Goal: Answer question/provide support: Share knowledge or assist other users

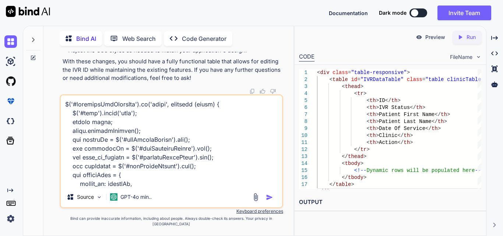
click at [59, 102] on div "You Bind AI It sounds like you're experiencing an issue with the modal backgrou…" at bounding box center [171, 144] width 244 height 184
type textarea "$('#generateIvrExcelBtn').on('click', function (event) { // $('#dynamicIvrModal…"
type textarea "x"
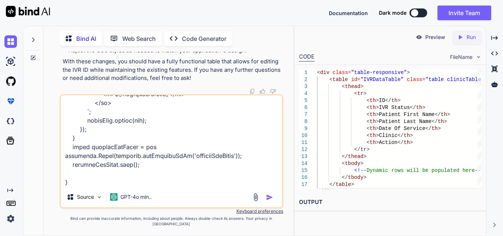
type textarea "$('#generateIvrExcelBtn').on('click', function (event) { // $('#dynamicIvrModal…"
type textarea "x"
type textarea "$('#generateIvrExcelBtn').on('click', function (event) { // $('#dynamicIvrModal…"
type textarea "x"
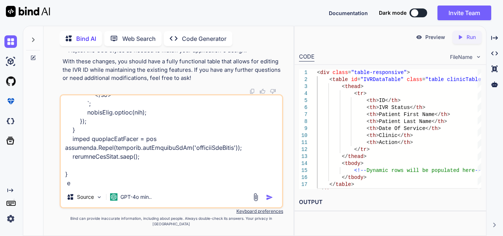
type textarea "$('#generateIvrExcelBtn').on('click', function (event) { // $('#dynamicIvrModal…"
type textarea "x"
type textarea "$('#generateIvrExcelBtn').on('click', function (event) { // $('#dynamicIvrModal…"
type textarea "x"
type textarea "$('#generateIvrExcelBtn').on('click', function (event) { // $('#dynamicIvrModal…"
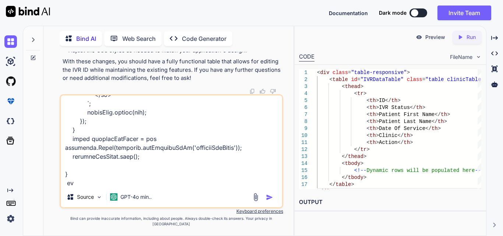
type textarea "x"
type textarea "$('#generateIvrExcelBtn').on('click', function (event) { // $('#dynamicIvrModal…"
type textarea "x"
type textarea "$('#generateIvrExcelBtn').on('click', function (event) { // $('#dynamicIvrModal…"
type textarea "x"
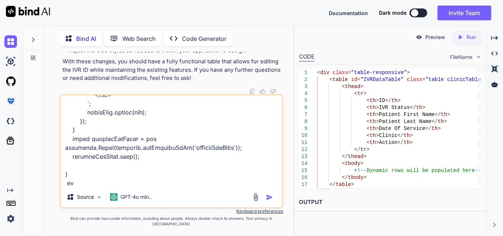
type textarea "$('#generateIvrExcelBtn').on('click', function (event) { // $('#dynamicIvrModal…"
type textarea "x"
type textarea "$('#generateIvrExcelBtn').on('click', function (event) { // $('#dynamicIvrModal…"
type textarea "x"
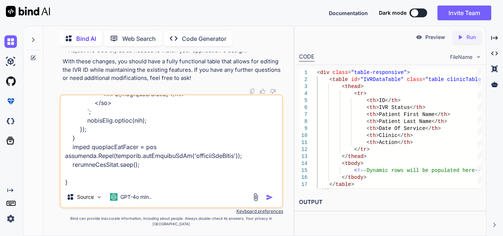
type textarea "$('#generateIvrExcelBtn').on('click', function (event) { // $('#dynamicIvrModal…"
type textarea "x"
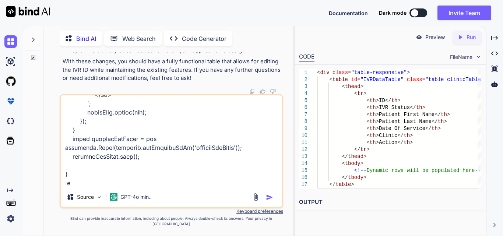
type textarea "$('#generateIvrExcelBtn').on('click', function (event) { // $('#dynamicIvrModal…"
type textarea "x"
type textarea "$('#generateIvrExcelBtn').on('click', function (event) { // $('#dynamicIvrModal…"
type textarea "x"
type textarea "$('#generateIvrExcelBtn').on('click', function (event) { // $('#dynamicIvrModal…"
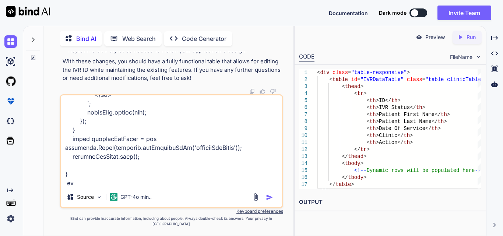
type textarea "x"
type textarea "$('#generateIvrExcelBtn').on('click', function (event) { // $('#dynamicIvrModal…"
type textarea "x"
type textarea "$('#generateIvrExcelBtn').on('click', function (event) { // $('#dynamicIvrModal…"
type textarea "x"
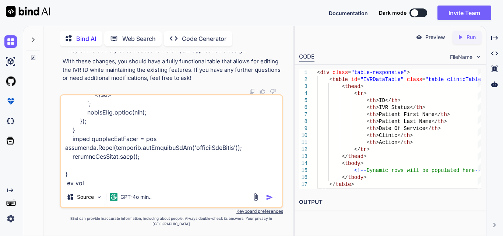
type textarea "$('#generateIvrExcelBtn').on('click', function (event) { // $('#dynamicIvrModal…"
type textarea "x"
type textarea "$('#generateIvrExcelBtn').on('click', function (event) { // $('#dynamicIvrModal…"
type textarea "x"
type textarea "$('#generateIvrExcelBtn').on('click', function (event) { // $('#dynamicIvrModal…"
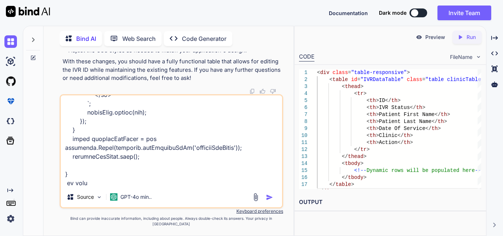
type textarea "x"
type textarea "$('#generateIvrExcelBtn').on('click', function (event) { // $('#dynamicIvrModal…"
type textarea "x"
type textarea "$('#generateIvrExcelBtn').on('click', function (event) { // $('#dynamicIvrModal…"
type textarea "x"
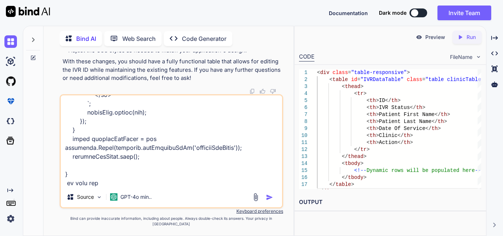
type textarea "$('#generateIvrExcelBtn').on('click', function (event) { // $('#dynamicIvrModal…"
type textarea "x"
type textarea "$('#generateIvrExcelBtn').on('click', function (event) { // $('#dynamicIvrModal…"
type textarea "x"
type textarea "$('#generateIvrExcelBtn').on('click', function (event) { // $('#dynamicIvrModal…"
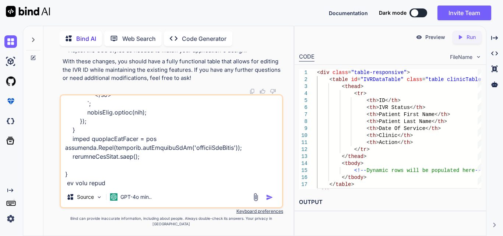
type textarea "x"
type textarea "$('#generateIvrExcelBtn').on('click', function (event) { // $('#dynamicIvrModal…"
type textarea "x"
type textarea "$('#generateIvrExcelBtn').on('click', function (event) { // $('#dynamicIvrModal…"
type textarea "x"
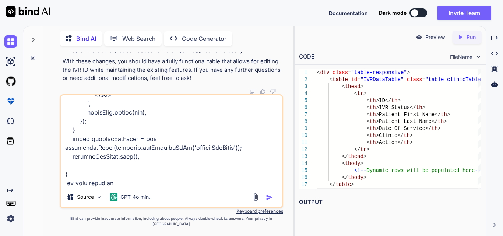
type textarea "$('#generateIvrExcelBtn').on('click', function (event) { // $('#dynamicIvrModal…"
type textarea "x"
type textarea "$('#generateIvrExcelBtn').on('click', function (event) { // $('#dynamicIvrModal…"
type textarea "x"
type textarea "$('#generateIvrExcelBtn').on('click', function (event) { // $('#dynamicIvrModal…"
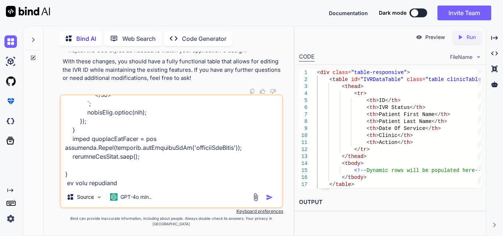
type textarea "x"
type textarea "$('#generateIvrExcelBtn').on('click', function (event) { // $('#dynamicIvrModal…"
type textarea "x"
type textarea "$('#generateIvrExcelBtn').on('click', function (event) { // $('#dynamicIvrModal…"
type textarea "x"
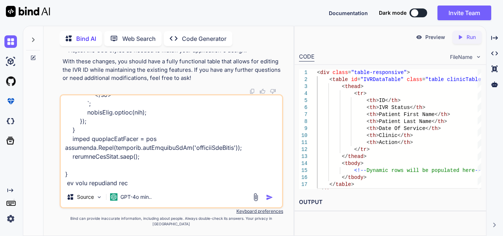
type textarea "$('#generateIvrExcelBtn').on('click', function (event) { // $('#dynamicIvrModal…"
type textarea "x"
type textarea "$('#generateIvrExcelBtn').on('click', function (event) { // $('#dynamicIvrModal…"
type textarea "x"
type textarea "$('#generateIvrExcelBtn').on('click', function (event) { // $('#dynamicIvrModal…"
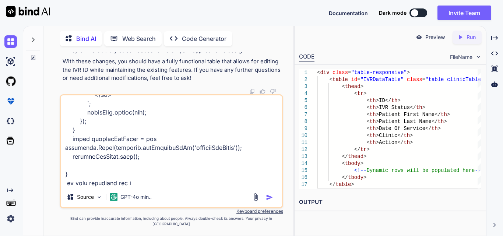
type textarea "x"
type textarea "$('#generateIvrExcelBtn').on('click', function (event) { // $('#dynamicIvrModal…"
type textarea "x"
type textarea "$('#generateIvrExcelBtn').on('click', function (event) { // $('#dynamicIvrModal…"
type textarea "x"
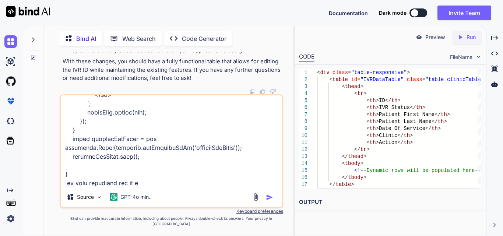
type textarea "$('#generateIvrExcelBtn').on('click', function (event) { // $('#dynamicIvrModal…"
type textarea "x"
type textarea "$('#generateIvrExcelBtn').on('click', function (event) { // $('#dynamicIvrModal…"
type textarea "x"
type textarea "$('#generateIvrExcelBtn').on('click', function (event) { // $('#dynamicIvrModal…"
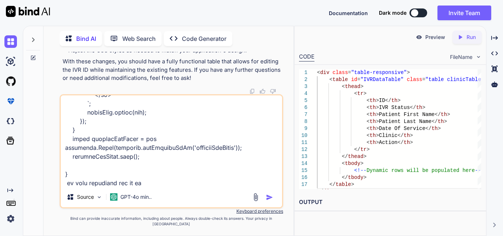
type textarea "x"
type textarea "$('#generateIvrExcelBtn').on('click', function (event) { // $('#dynamicIvrModal…"
type textarea "x"
type textarea "$('#generateIvrExcelBtn').on('click', function (event) { // $('#dynamicIvrModal…"
type textarea "x"
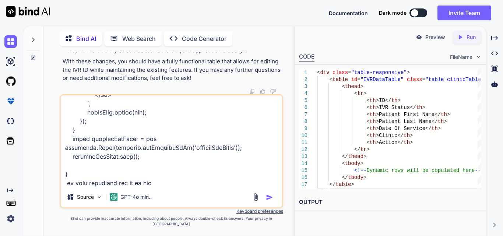
type textarea "$('#generateIvrExcelBtn').on('click', function (event) { // $('#dynamicIvrModal…"
type textarea "x"
type textarea "$('#generateIvrExcelBtn').on('click', function (event) { // $('#dynamicIvrModal…"
type textarea "x"
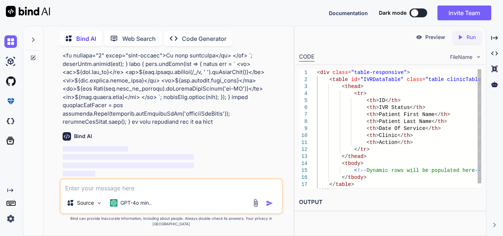
scroll to position [0, 0]
drag, startPoint x: 353, startPoint y: 73, endPoint x: 385, endPoint y: 88, distance: 35.1
click at [384, 73] on div "< div class = "table-responsive" > < table id = "IVRDataTable" class = "table c…" at bounding box center [399, 132] width 164 height 126
click at [387, 96] on div "< div class = "table-responsive" > < table id = "IVRDataTable" class = "table c…" at bounding box center [399, 132] width 164 height 126
click at [384, 73] on div "< div class = "table-responsive" > < table id = "IVRDataTable" class = "table c…" at bounding box center [399, 132] width 164 height 126
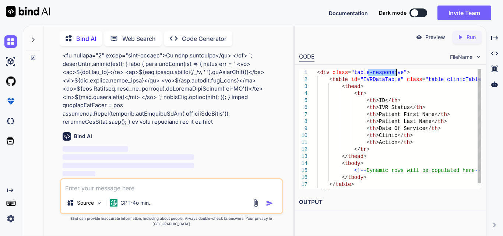
click at [384, 73] on div "< div class = "table-responsive" > < table id = "IVRDataTable" class = "table c…" at bounding box center [399, 132] width 164 height 126
click at [385, 96] on div "< div class = "table-responsive" > < table id = "IVRDataTable" class = "table c…" at bounding box center [399, 132] width 164 height 126
click at [374, 81] on div "< div class = "table-responsive" > < table id = "IVRDataTable" class = "table c…" at bounding box center [399, 132] width 164 height 126
click at [439, 80] on div "< div class = "table-responsive" > < table id = "IVRDataTable" class = "table c…" at bounding box center [399, 132] width 164 height 126
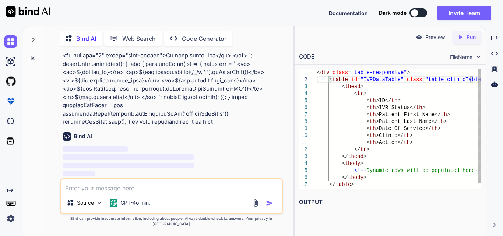
click at [439, 80] on div "< div class = "table-responsive" > < table id = "IVRDataTable" class = "table c…" at bounding box center [399, 132] width 164 height 126
click at [439, 101] on div "< div class = "table-responsive" > < table id = "IVRDataTable" class = "table c…" at bounding box center [399, 132] width 164 height 126
click at [451, 80] on div "< div class = "table-responsive" > < table id = "IVRDataTable" class = "table c…" at bounding box center [399, 132] width 164 height 126
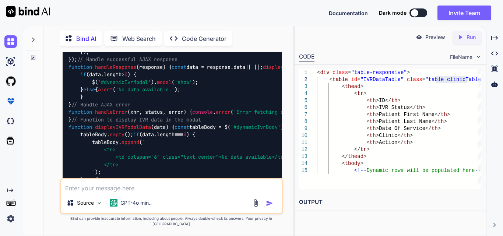
type textarea "<td>${new Date([DOMAIN_NAME]_of_service).toLocaleDateString('en-US')}</td> <td>…"
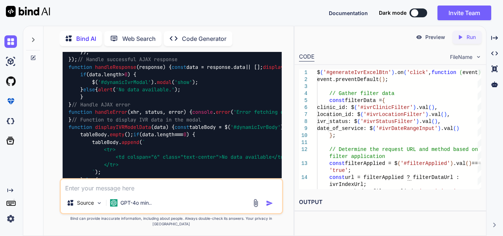
click at [131, 191] on textarea at bounding box center [171, 185] width 221 height 13
paste textarea "{{-- <!-- resources/views/components/dynamic-modal.blade.php --> <div class="mo…"
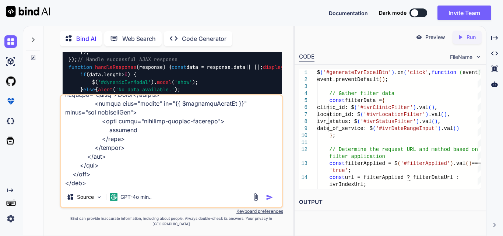
paste textarea "$('#generateIvrExcelBtn').on('click', function (event) { $('#dynamicIvrModal').…"
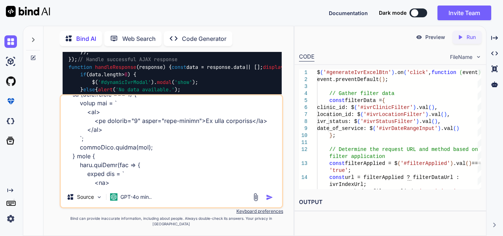
scroll to position [1071, 0]
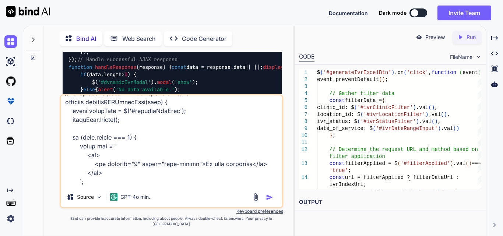
click at [162, 187] on textarea at bounding box center [171, 140] width 221 height 91
paste textarea "<div class="table_wrapper table-responsive"> <div id="modalTable"><table id="re…"
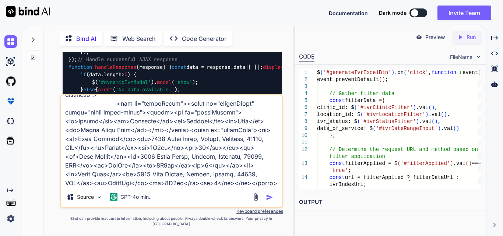
type textarea "{{-- <!-- resources/views/components/dynamic-modal.blade.php --> <div class="mo…"
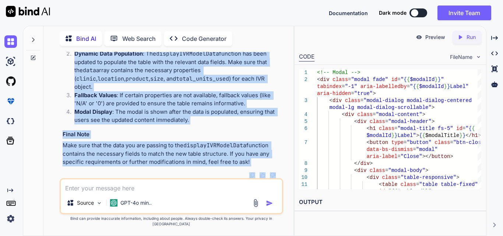
scroll to position [5339, 0]
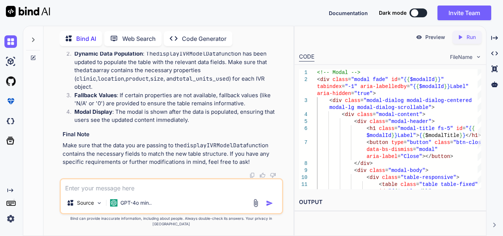
drag, startPoint x: 105, startPoint y: 80, endPoint x: 138, endPoint y: 142, distance: 71.5
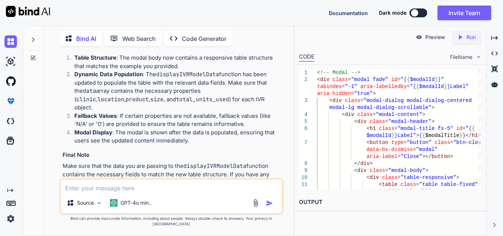
copy code "< div class = "modal-body" > < div class = "table-responsive" > < table class =…"
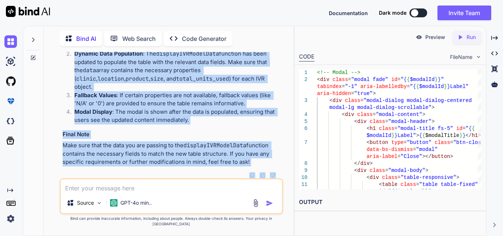
scroll to position [5306, 0]
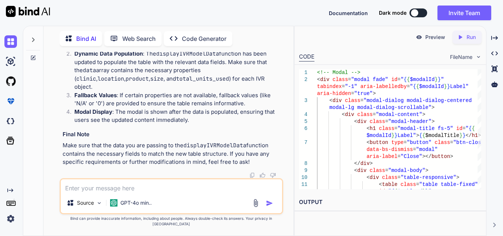
drag, startPoint x: 107, startPoint y: 111, endPoint x: 205, endPoint y: 169, distance: 114.0
copy code "< div class = "table-responsive" > < table class = "table table-fixed" id = "{{…"
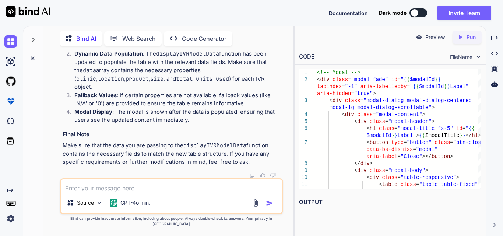
click at [138, 186] on textarea at bounding box center [171, 185] width 221 height 13
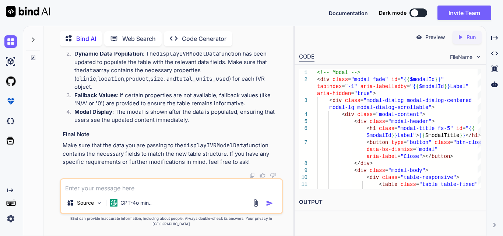
paste textarea "<div class="image-container"> <img src="" id="modalImage" alt="Image Preview"> …"
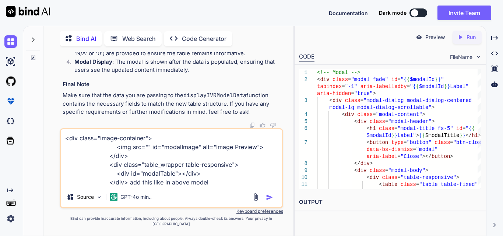
click at [215, 187] on textarea "<div class="image-container"> <img src="" id="modalImage" alt="Image Preview"> …" at bounding box center [171, 157] width 221 height 57
paste textarea "<div class="modal-body"> <div class="table-responsive"> <table class="table tab…"
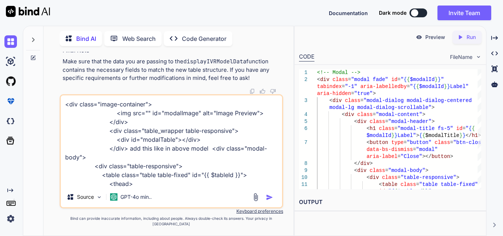
scroll to position [107, 0]
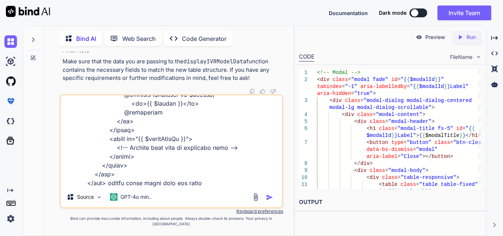
type textarea "<div class="image-container"> <img src="" id="modalImage" alt="Image Preview"> …"
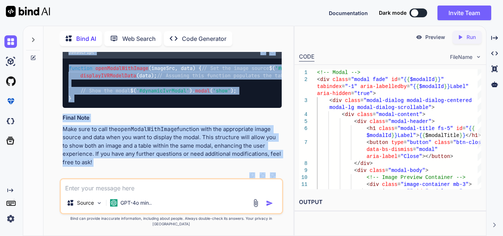
scroll to position [6228, 0]
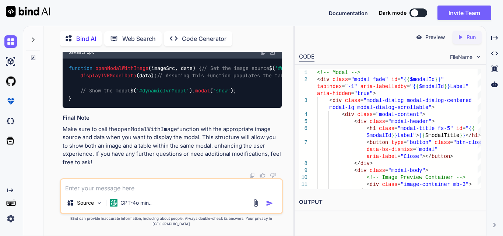
drag, startPoint x: 113, startPoint y: 88, endPoint x: 170, endPoint y: 165, distance: 95.5
copy code "<!-- Image Preview Container --> < div class = "image-container mb-3" > < img s…"
click at [119, 192] on textarea at bounding box center [171, 185] width 221 height 13
paste textarea "$logoPath = public_path('assets/images/Logo.png');"
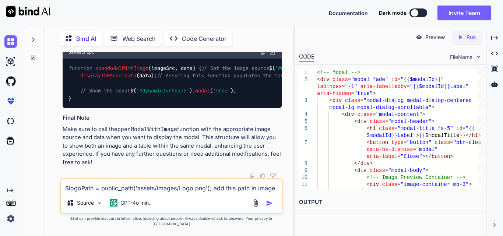
type textarea "$logoPath = public_path('assets/images/Logo.png'); add this path in image"
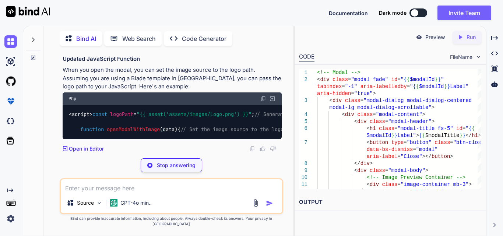
scroll to position [6841, 0]
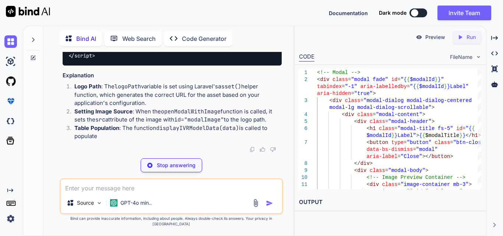
drag, startPoint x: 80, startPoint y: 100, endPoint x: 251, endPoint y: 100, distance: 171.1
click at [251, 59] on code "<script> const logoPath = "{{ asset('assets/images/Logo.png') }}" ; // Generate…" at bounding box center [286, 29] width 436 height 60
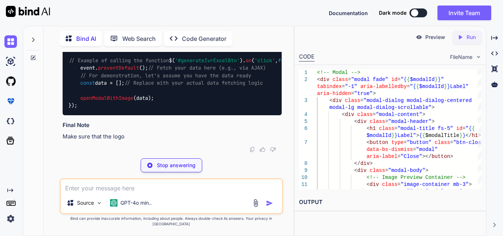
scroll to position [6878, 0]
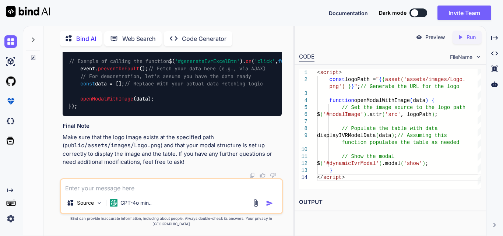
drag, startPoint x: 135, startPoint y: 135, endPoint x: 245, endPoint y: 135, distance: 109.7
copy span "{{ asset('assets/images/Logo.png') }}"
